Goal: Entertainment & Leisure: Consume media (video, audio)

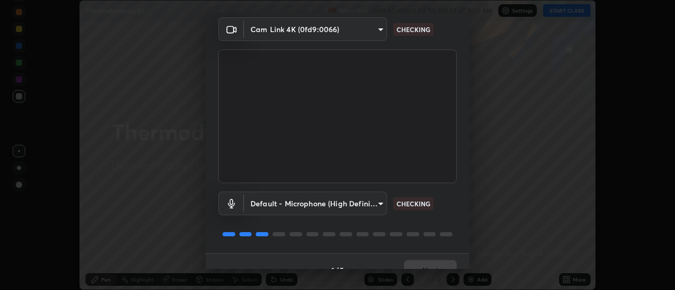
scroll to position [55, 0]
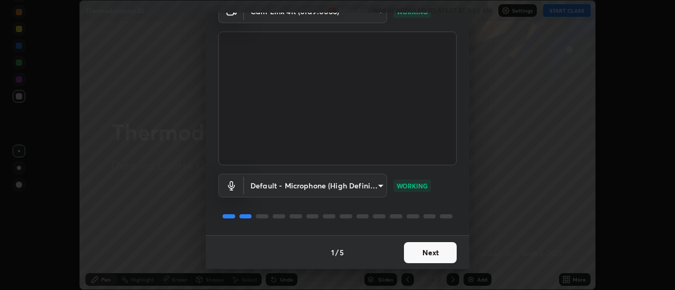
click at [436, 252] on button "Next" at bounding box center [430, 253] width 53 height 21
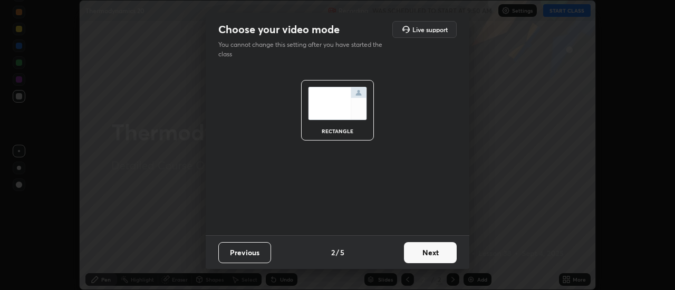
click at [437, 255] on button "Next" at bounding box center [430, 253] width 53 height 21
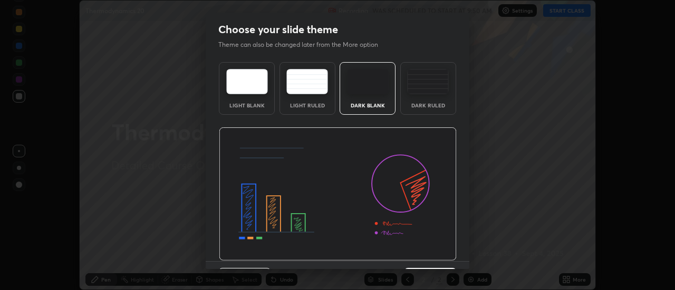
scroll to position [26, 0]
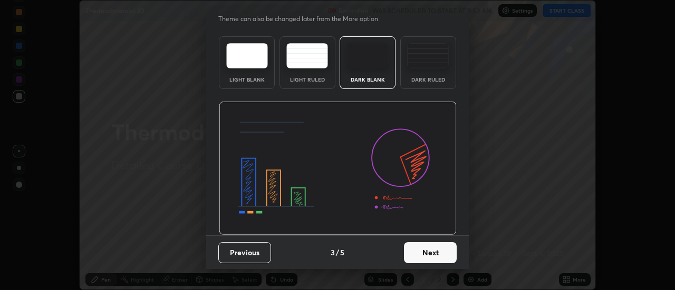
click at [437, 252] on button "Next" at bounding box center [430, 253] width 53 height 21
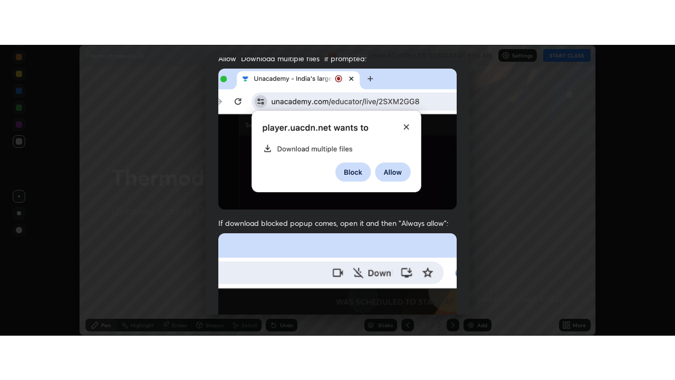
scroll to position [270, 0]
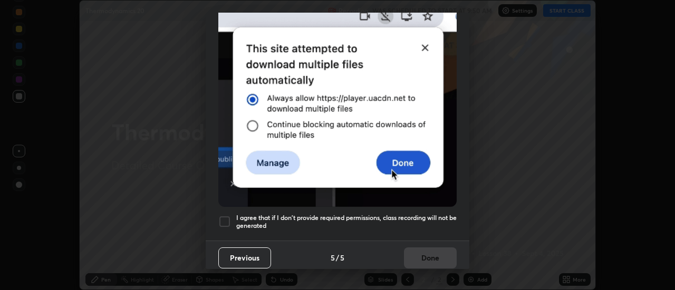
click at [225, 216] on div at bounding box center [224, 222] width 13 height 13
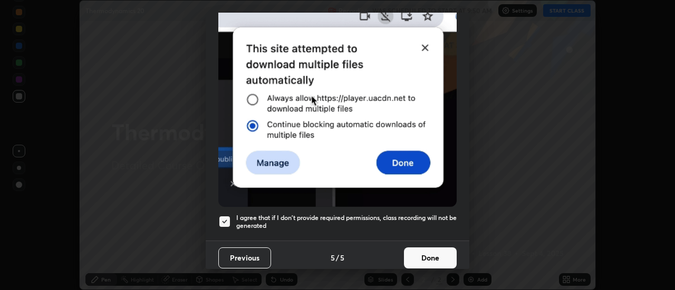
click at [412, 253] on button "Done" at bounding box center [430, 258] width 53 height 21
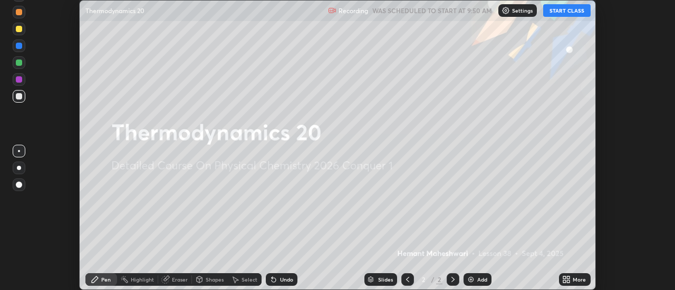
click at [559, 13] on button "START CLASS" at bounding box center [566, 10] width 47 height 13
click at [482, 280] on div "Add" at bounding box center [482, 279] width 10 height 5
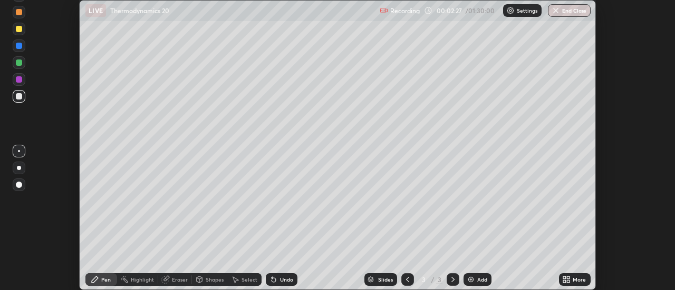
click at [568, 279] on icon at bounding box center [566, 280] width 8 height 8
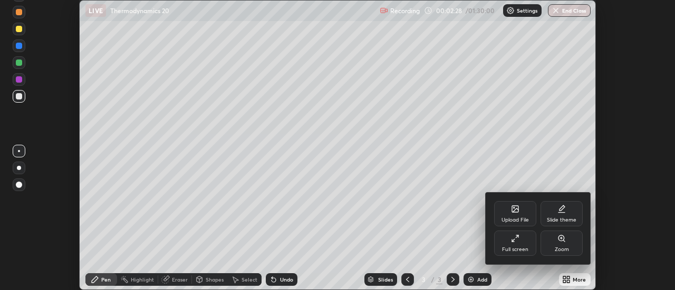
click at [521, 247] on div "Full screen" at bounding box center [515, 249] width 26 height 5
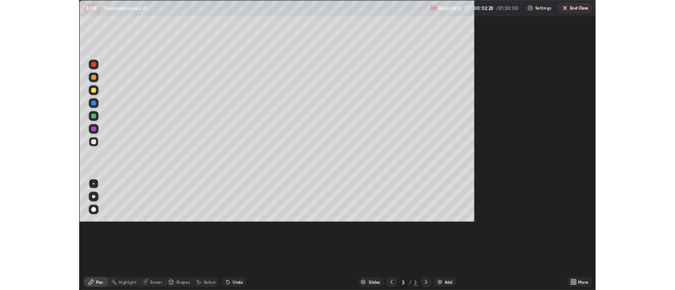
scroll to position [380, 675]
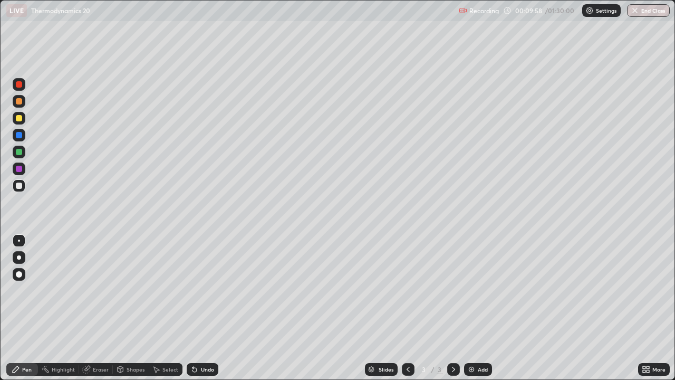
click at [645, 290] on icon at bounding box center [644, 367] width 3 height 3
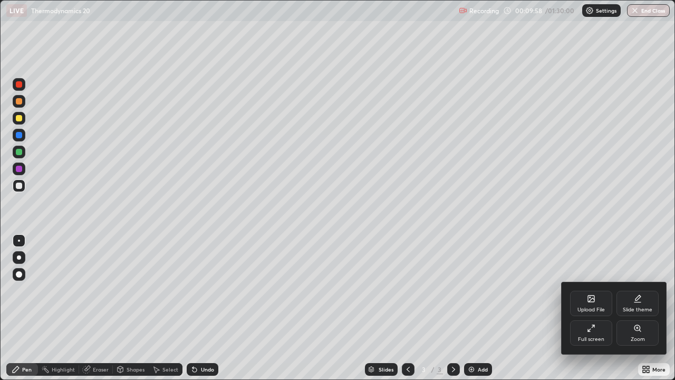
click at [599, 290] on div "Full screen" at bounding box center [591, 338] width 26 height 5
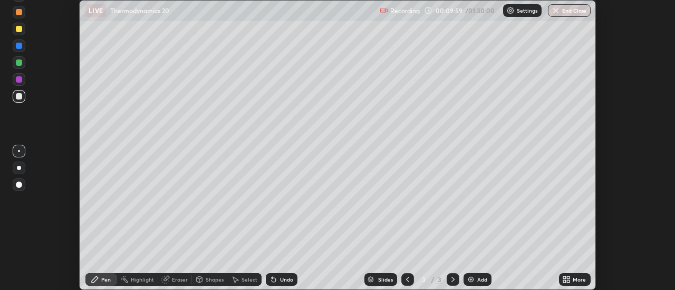
scroll to position [52427, 52043]
